Goal: Navigation & Orientation: Find specific page/section

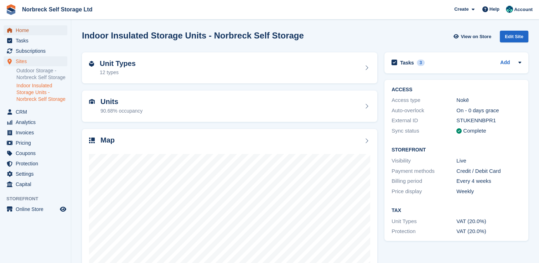
click at [25, 32] on span "Home" at bounding box center [37, 30] width 43 height 10
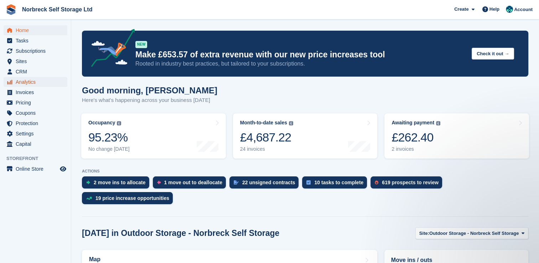
click at [24, 83] on span "Analytics" at bounding box center [37, 82] width 43 height 10
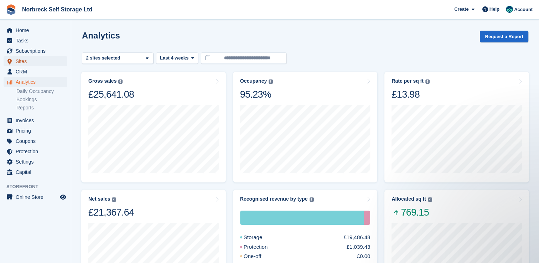
click at [23, 60] on span "Sites" at bounding box center [37, 61] width 43 height 10
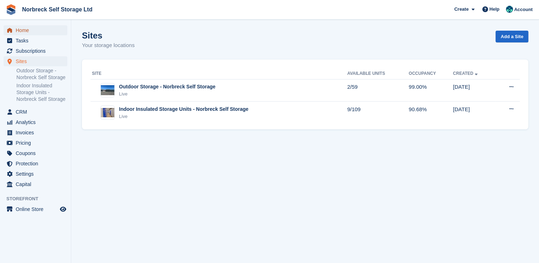
click at [24, 29] on span "Home" at bounding box center [37, 30] width 43 height 10
